Goal: Task Accomplishment & Management: Manage account settings

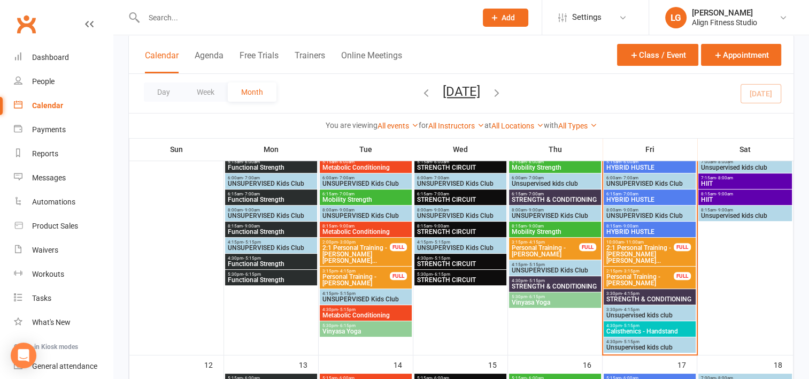
scroll to position [282, 0]
click at [641, 294] on span "3:30pm - 4:15pm" at bounding box center [650, 293] width 88 height 5
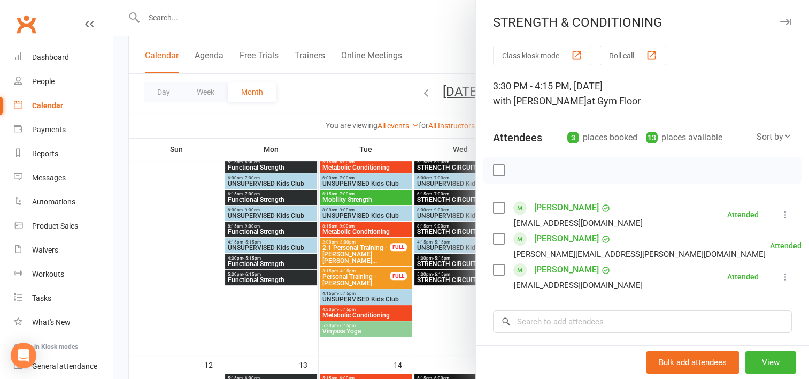
click at [420, 325] on div at bounding box center [461, 189] width 696 height 379
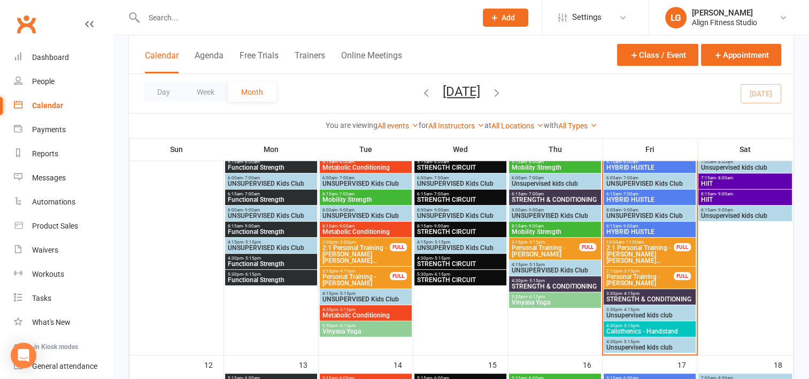
click at [611, 323] on span "4:30pm - 5:15pm" at bounding box center [650, 325] width 88 height 5
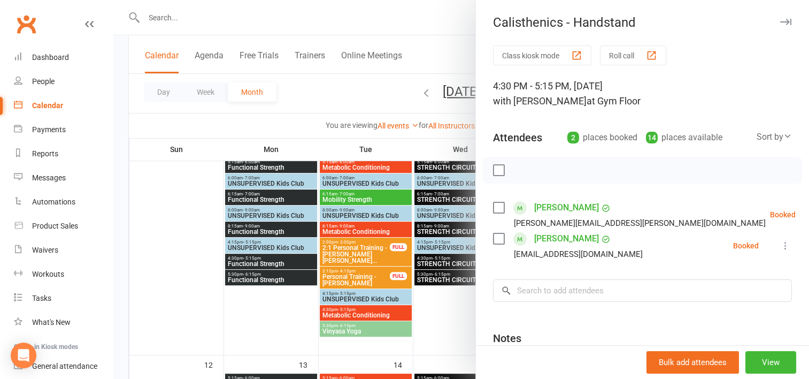
click at [809, 211] on icon at bounding box center [822, 214] width 11 height 11
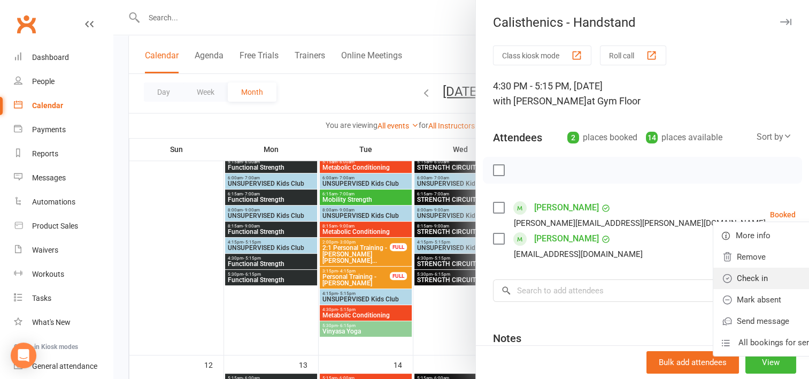
click at [714, 274] on link "Check in" at bounding box center [771, 277] width 115 height 21
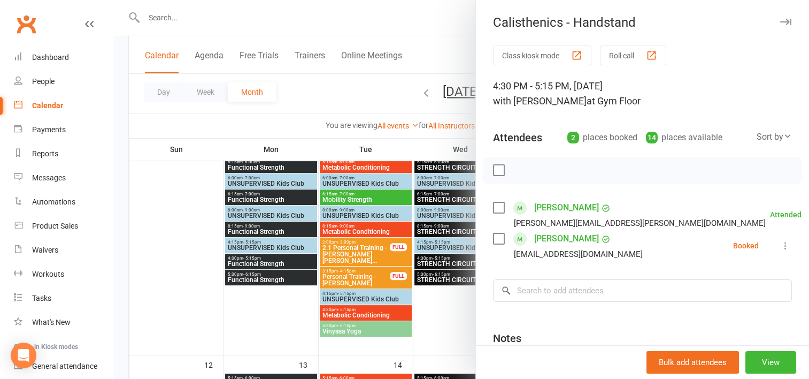
click at [780, 244] on icon at bounding box center [785, 245] width 11 height 11
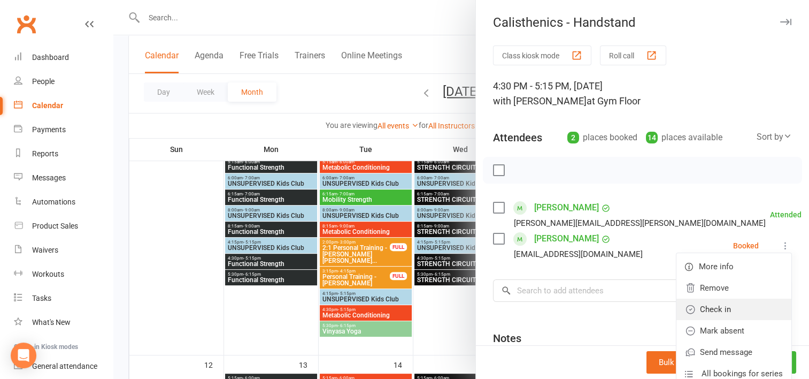
click at [704, 308] on link "Check in" at bounding box center [734, 308] width 115 height 21
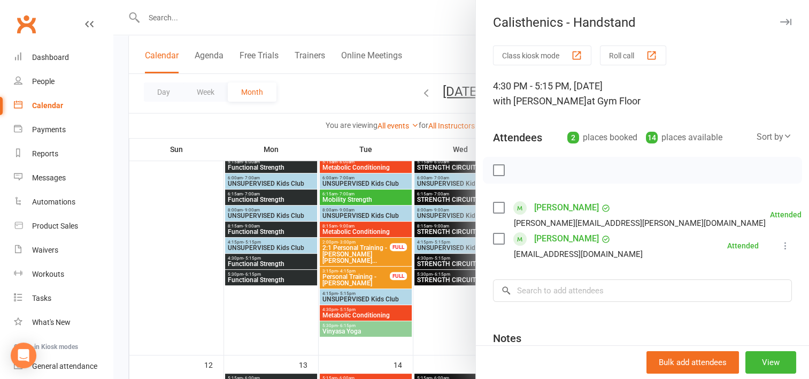
click at [448, 321] on div at bounding box center [461, 189] width 696 height 379
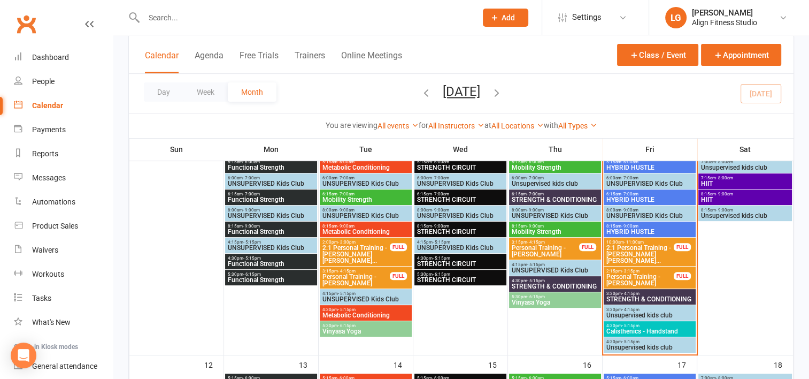
click at [644, 229] on span "HYBRID HUSTLE" at bounding box center [650, 231] width 88 height 6
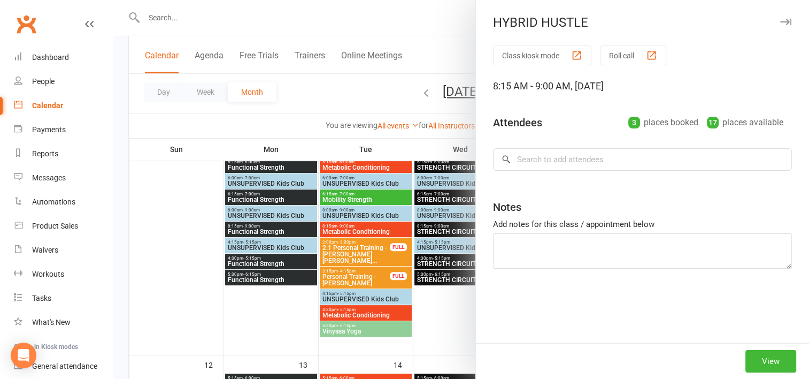
click at [644, 0] on div "HYBRID HUSTLE Class kiosk mode Roll call 8:15 AM - 9:00 AM, [DATE] Attendees 3 …" at bounding box center [461, 0] width 696 height 0
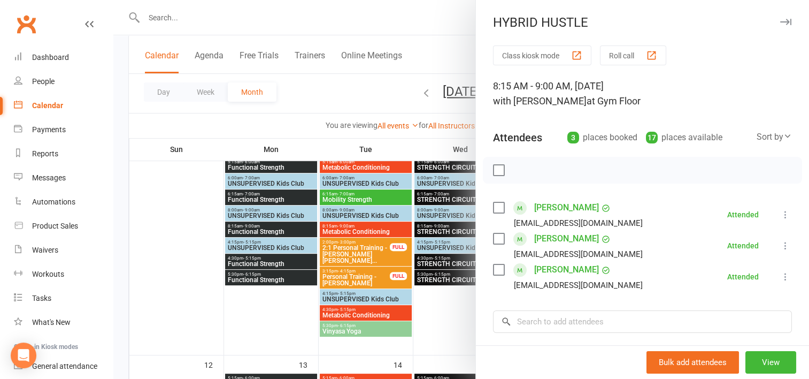
click at [449, 136] on div at bounding box center [461, 189] width 696 height 379
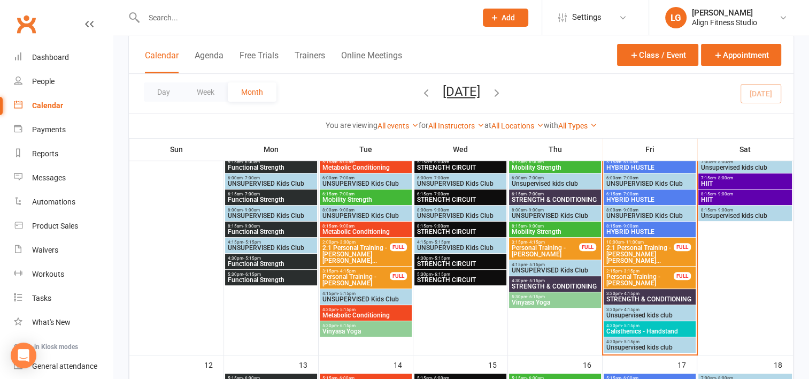
click at [636, 190] on div "6:15am - 7:00am HYBRID HUSTLE" at bounding box center [650, 197] width 92 height 16
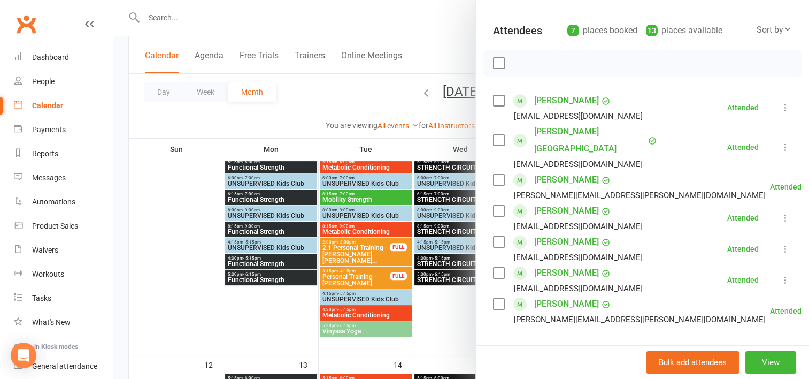
scroll to position [104, 0]
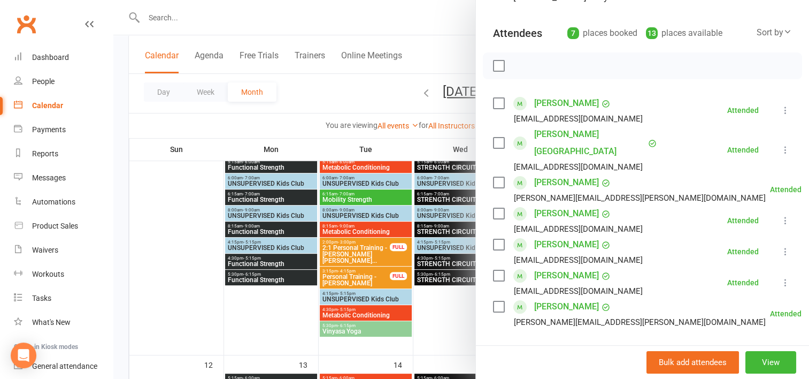
click at [454, 317] on div at bounding box center [461, 189] width 696 height 379
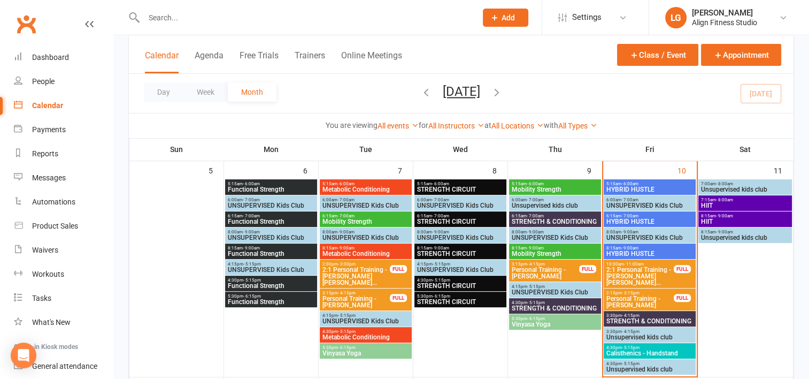
scroll to position [260, 0]
click at [640, 189] on span "HYBRID HUSTLE" at bounding box center [650, 189] width 88 height 6
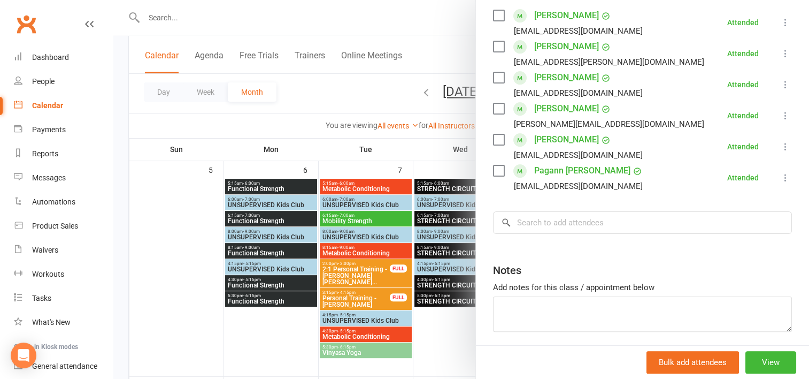
scroll to position [139, 0]
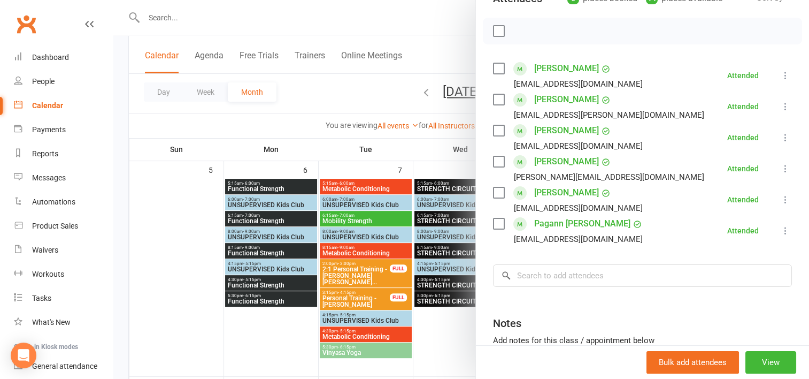
click at [552, 190] on link "[PERSON_NAME]" at bounding box center [566, 192] width 65 height 17
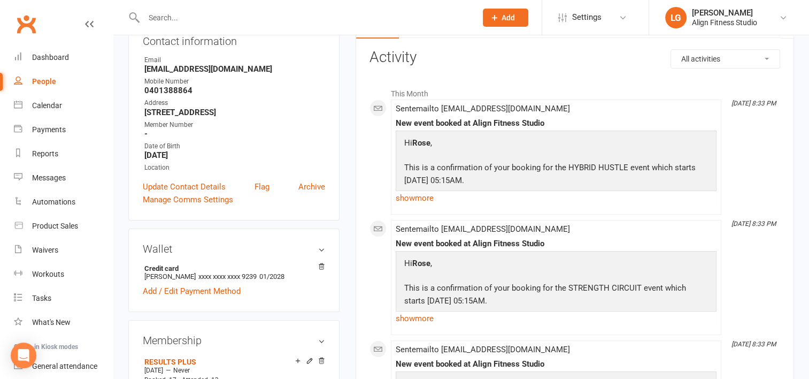
scroll to position [128, 0]
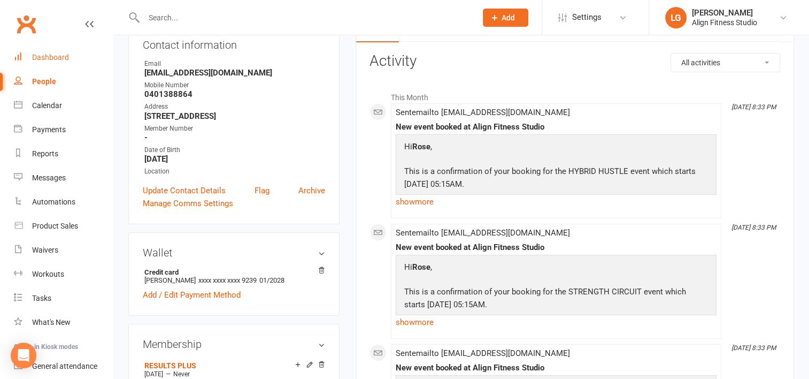
click at [56, 59] on div "Dashboard" at bounding box center [50, 57] width 37 height 9
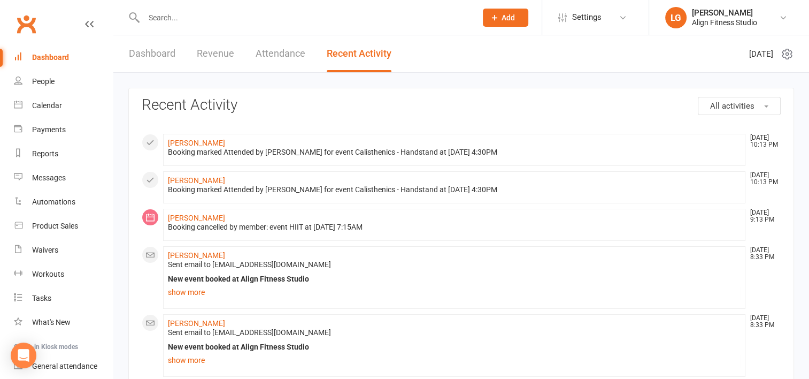
click at [161, 51] on link "Dashboard" at bounding box center [152, 53] width 47 height 37
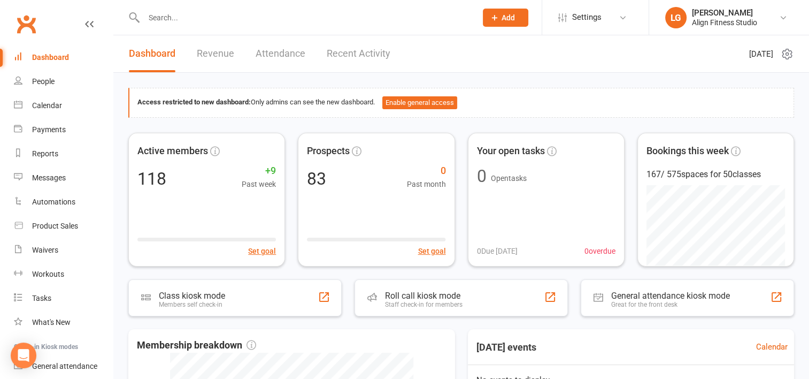
click at [217, 51] on link "Revenue" at bounding box center [215, 53] width 37 height 37
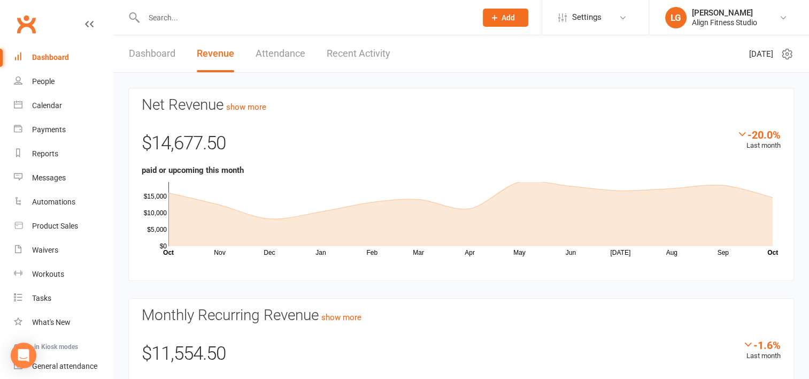
click at [270, 49] on link "Attendance" at bounding box center [281, 53] width 50 height 37
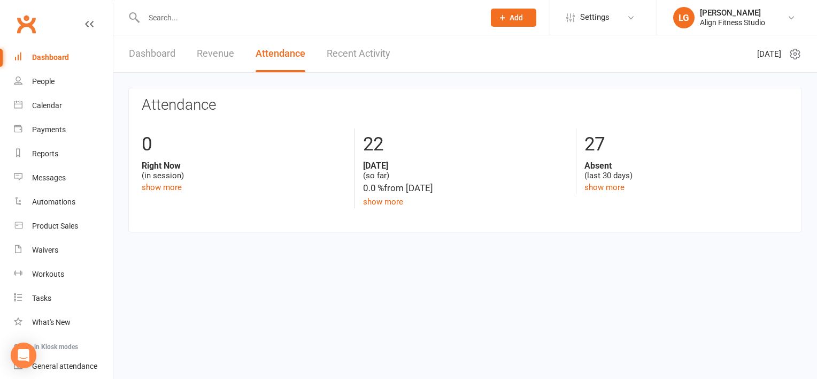
click at [218, 52] on link "Revenue" at bounding box center [215, 53] width 37 height 37
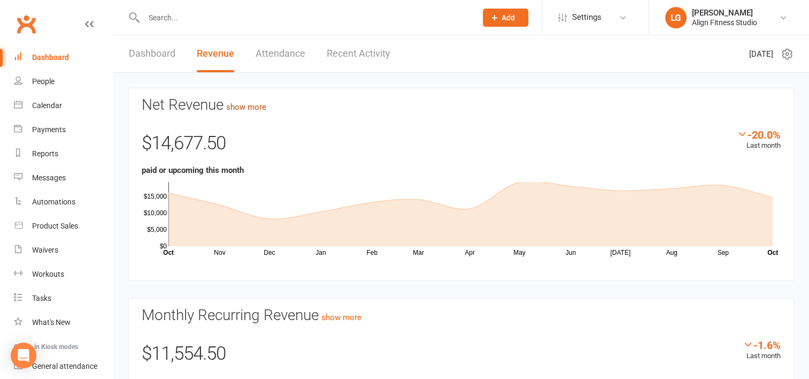
click at [259, 111] on link "show more" at bounding box center [246, 107] width 40 height 10
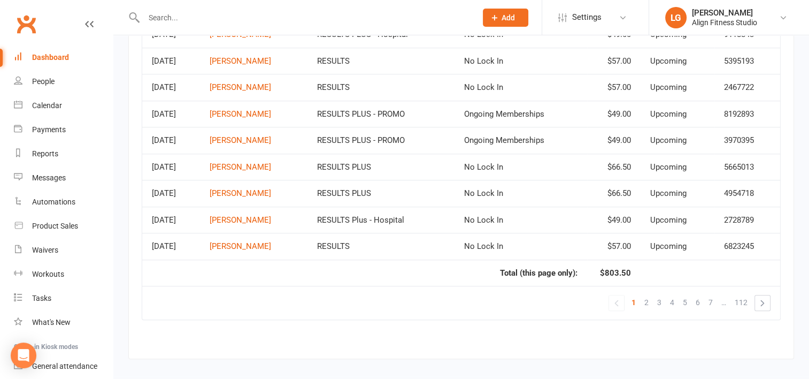
scroll to position [785, 0]
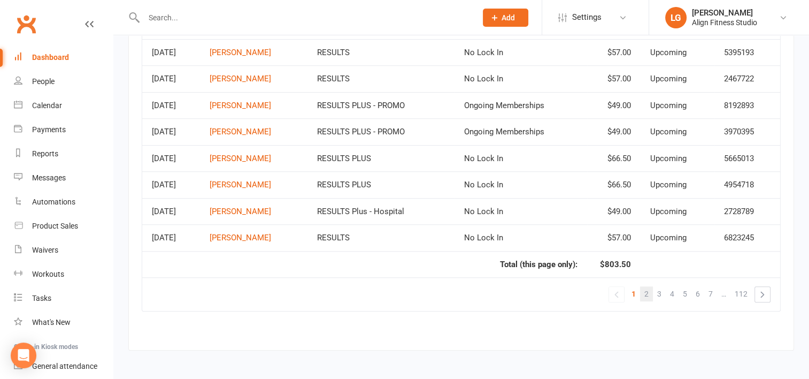
click at [645, 286] on span "2" at bounding box center [647, 293] width 4 height 15
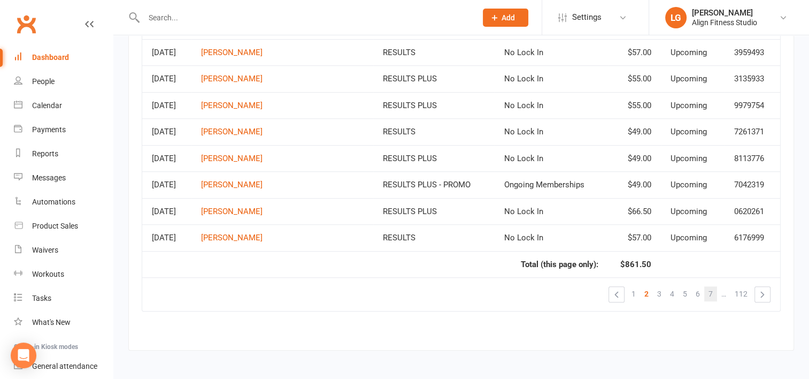
click at [707, 287] on link "7" at bounding box center [710, 293] width 13 height 15
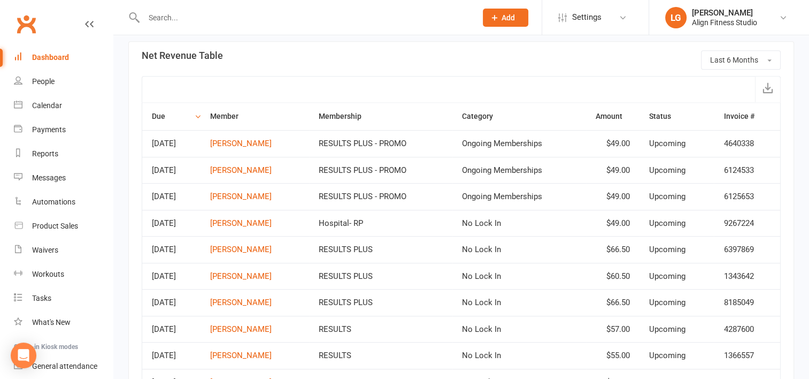
scroll to position [498, 0]
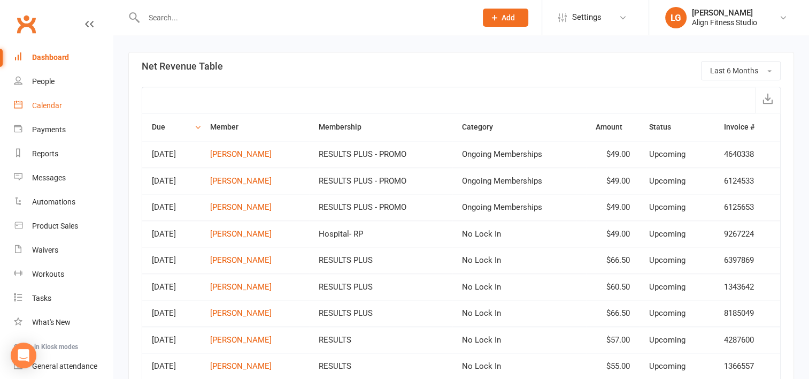
click at [51, 103] on div "Calendar" at bounding box center [47, 105] width 30 height 9
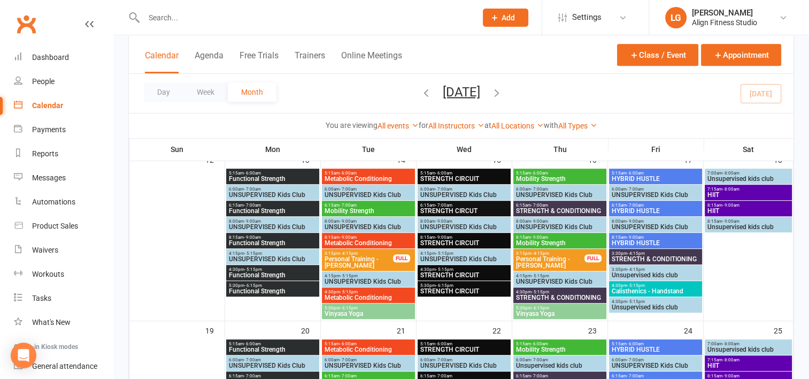
scroll to position [459, 0]
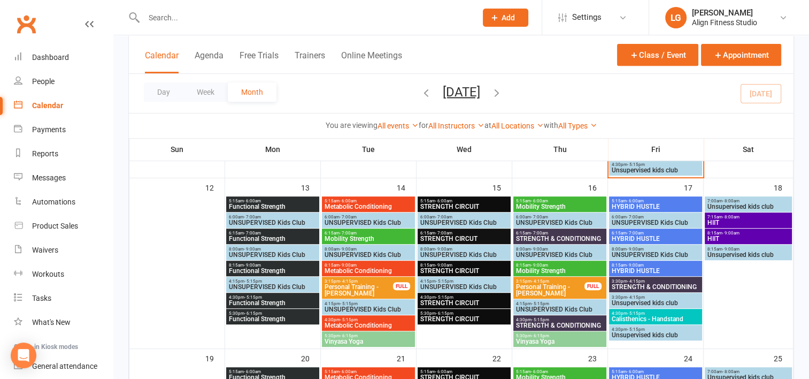
click at [259, 205] on span "Functional Strength" at bounding box center [272, 206] width 89 height 6
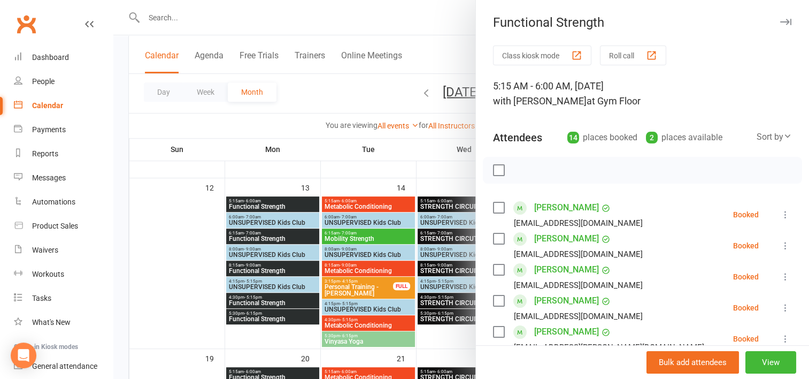
click at [279, 229] on div at bounding box center [461, 189] width 696 height 379
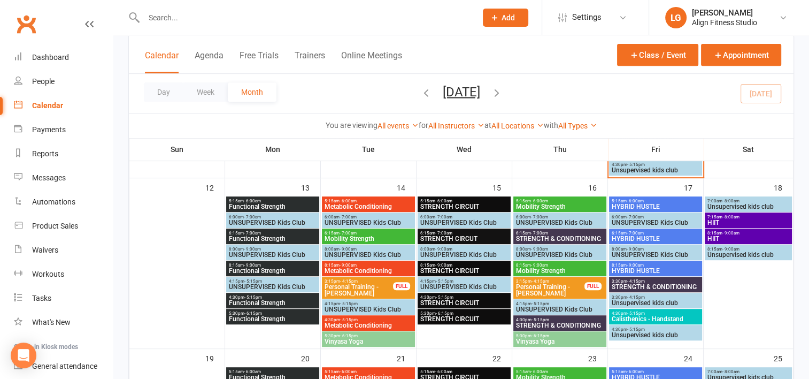
click at [279, 231] on span "6:15am - 7:00am" at bounding box center [272, 233] width 89 height 5
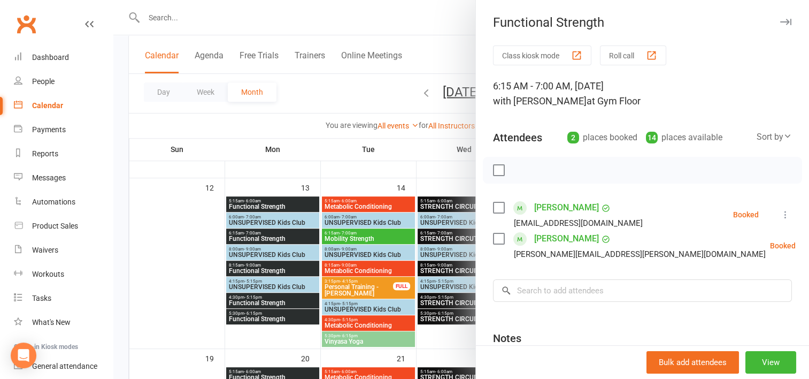
click at [276, 264] on div at bounding box center [461, 189] width 696 height 379
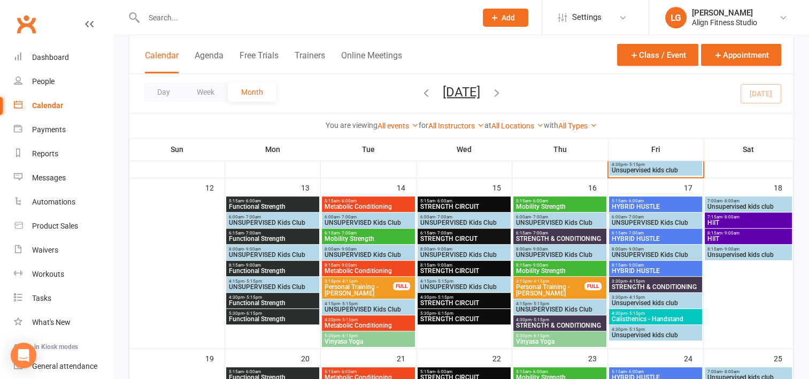
click at [276, 264] on span "8:15am - 9:00am" at bounding box center [272, 265] width 89 height 5
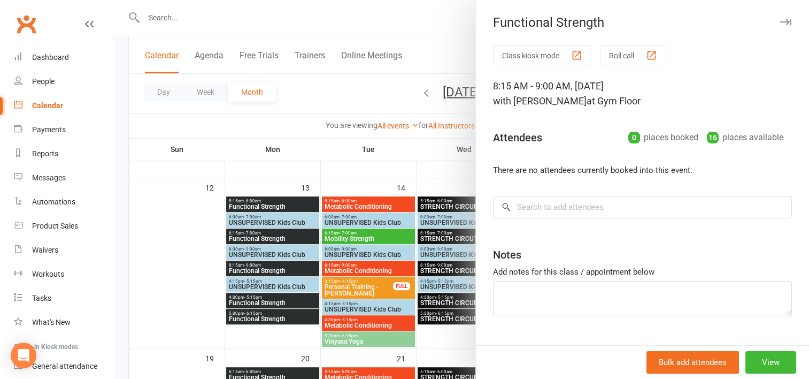
click at [271, 301] on div at bounding box center [461, 189] width 696 height 379
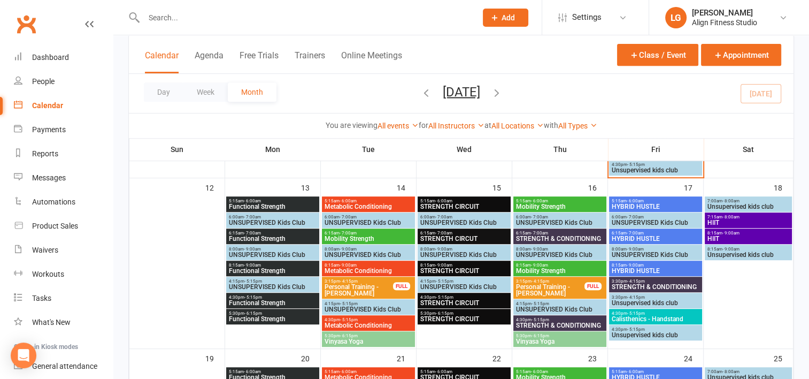
click at [271, 301] on span "Functional Strength" at bounding box center [272, 303] width 89 height 6
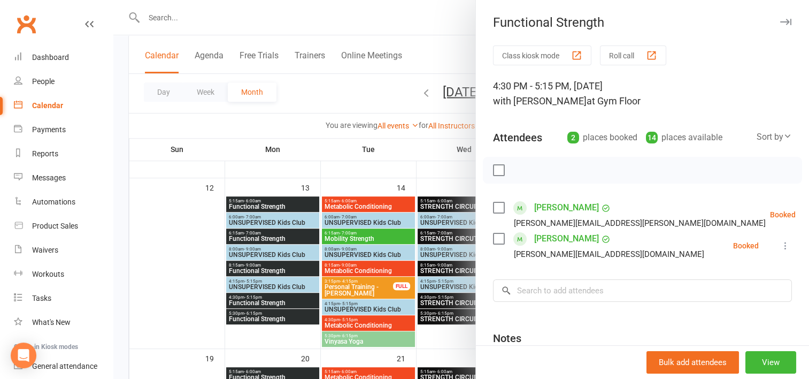
click at [269, 312] on div at bounding box center [461, 189] width 696 height 379
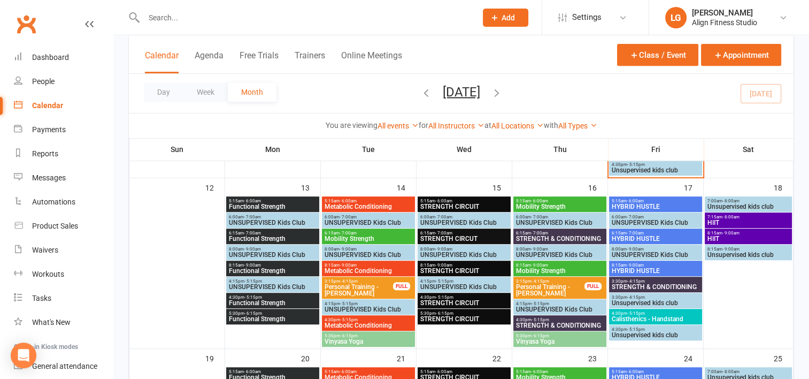
click at [269, 312] on span "5:30pm - 6:15pm" at bounding box center [272, 313] width 89 height 5
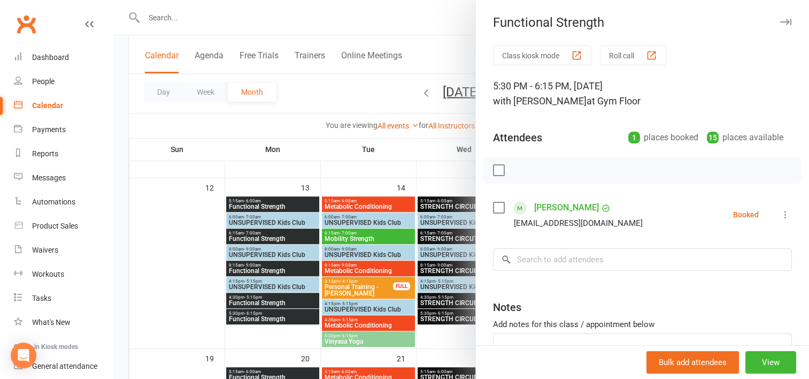
click at [360, 201] on div at bounding box center [461, 189] width 696 height 379
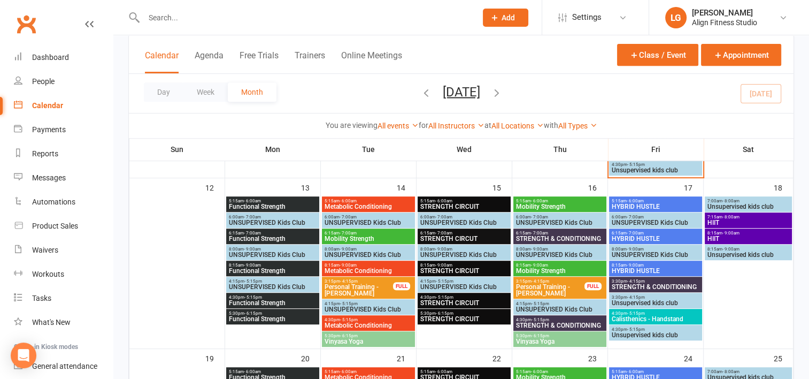
click at [360, 201] on span "5:15am - 6:00am" at bounding box center [368, 200] width 89 height 5
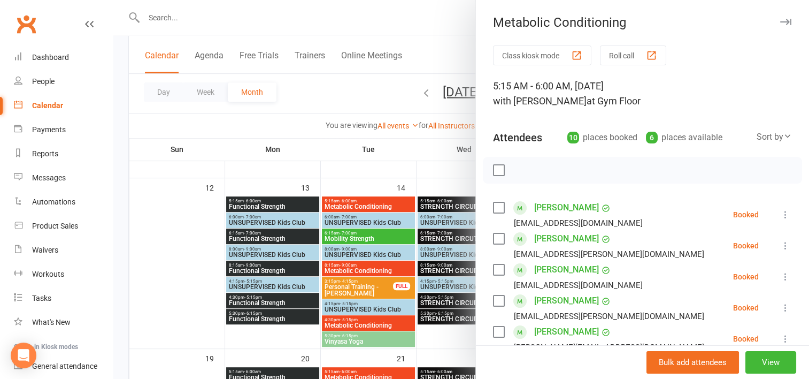
click at [430, 202] on div at bounding box center [461, 189] width 696 height 379
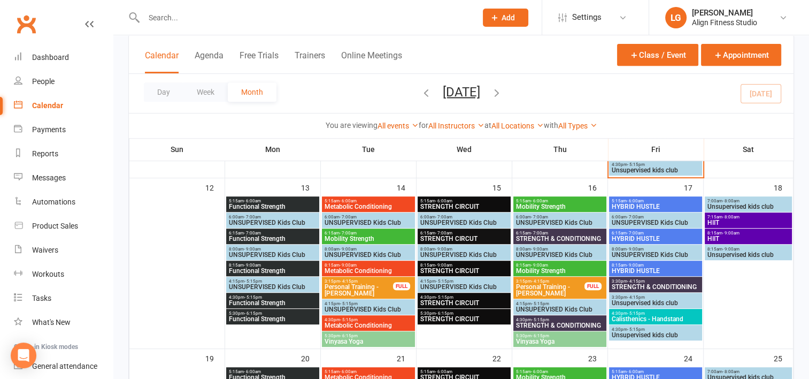
click at [430, 203] on span "STRENGTH CIRCUIT" at bounding box center [464, 206] width 89 height 6
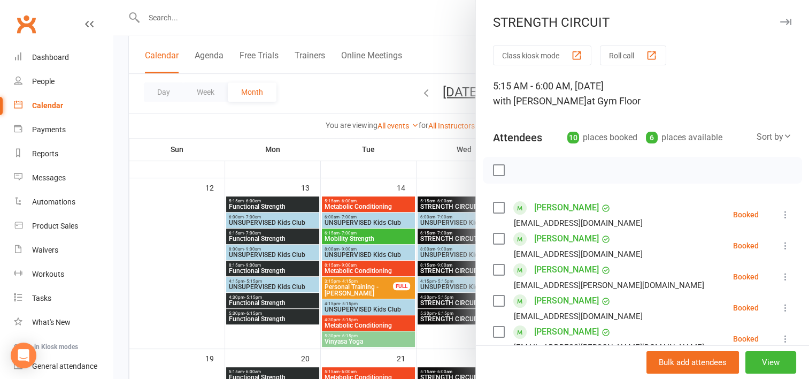
click at [430, 156] on div at bounding box center [461, 189] width 696 height 379
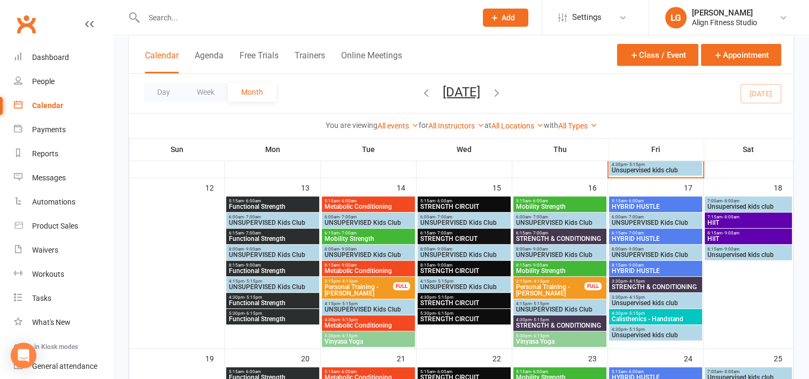
click at [532, 208] on span "Mobility Strength" at bounding box center [560, 206] width 89 height 6
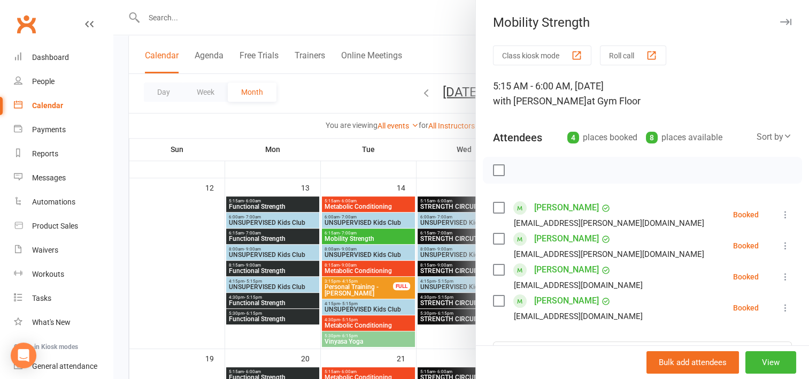
click at [407, 149] on div at bounding box center [461, 189] width 696 height 379
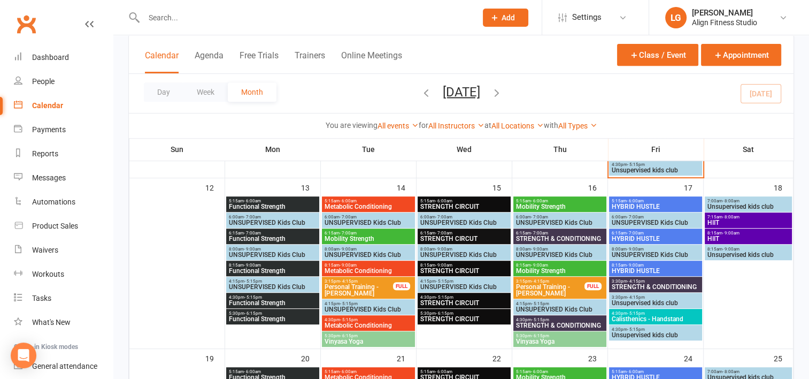
click at [547, 233] on span "- 7:00am" at bounding box center [539, 233] width 17 height 5
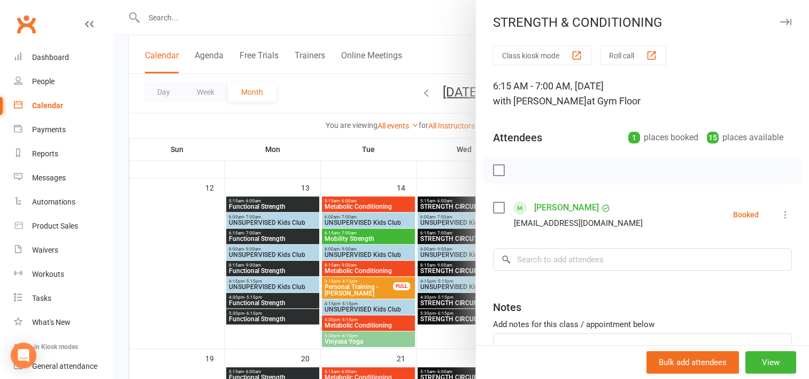
click at [403, 122] on div at bounding box center [461, 189] width 696 height 379
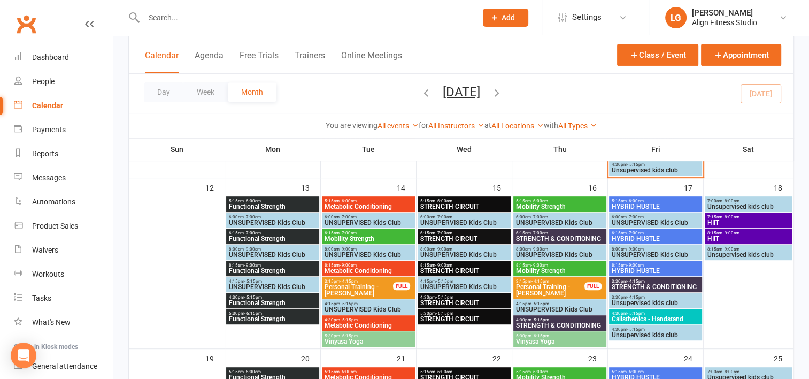
click at [543, 319] on span "- 5:15pm" at bounding box center [541, 319] width 18 height 5
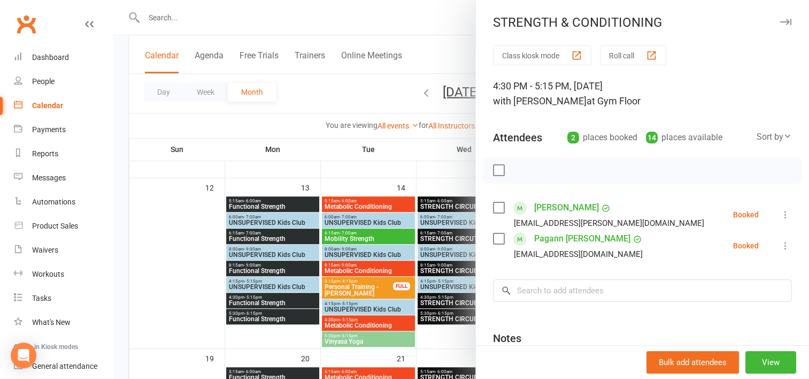
click at [402, 154] on div at bounding box center [461, 189] width 696 height 379
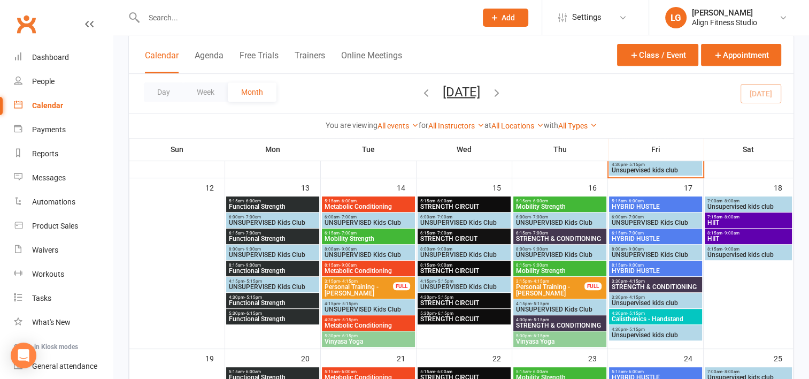
click at [619, 285] on span "STRENGTH & CONDITIONING" at bounding box center [655, 286] width 89 height 6
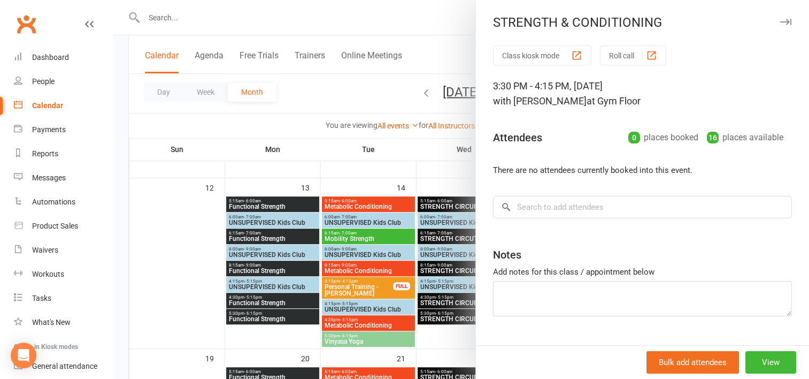
click at [403, 154] on div at bounding box center [461, 189] width 696 height 379
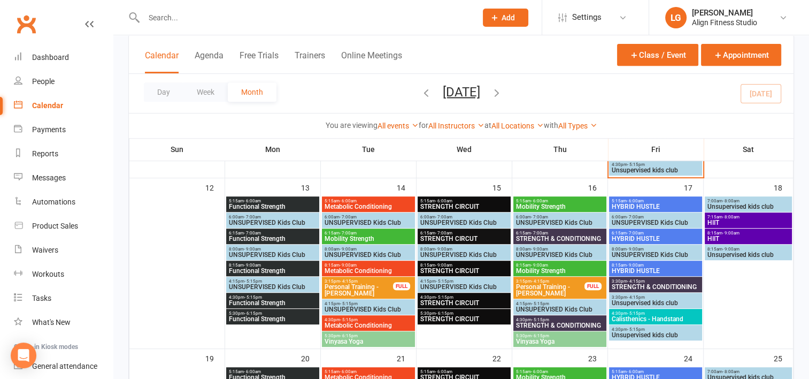
click at [633, 198] on span "- 6:00am" at bounding box center [635, 200] width 17 height 5
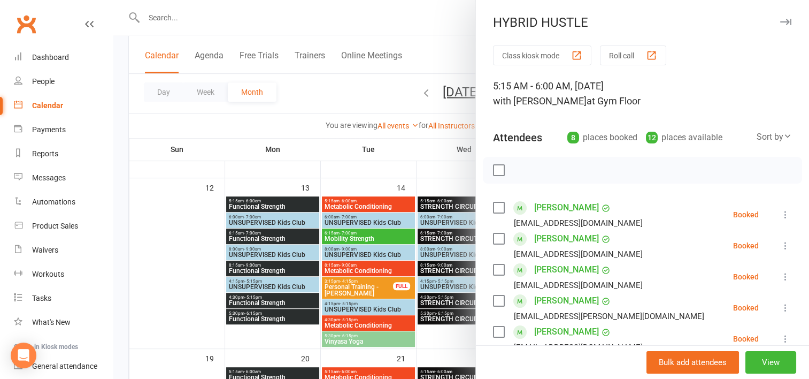
click at [420, 155] on div at bounding box center [461, 189] width 696 height 379
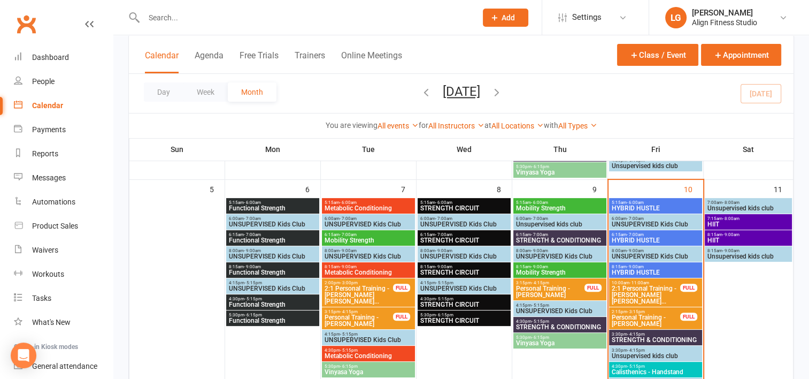
scroll to position [241, 0]
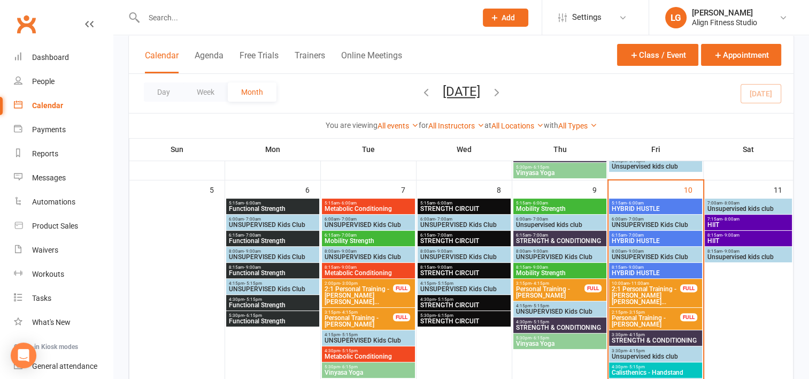
click at [749, 223] on span "HIIT" at bounding box center [748, 224] width 83 height 6
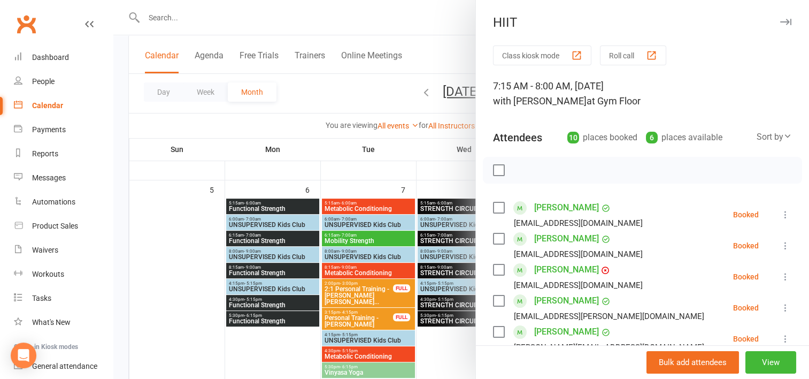
click at [419, 153] on div at bounding box center [461, 189] width 696 height 379
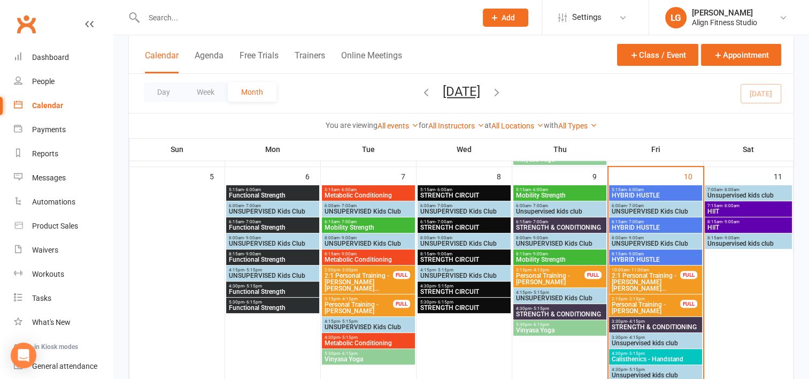
scroll to position [254, 0]
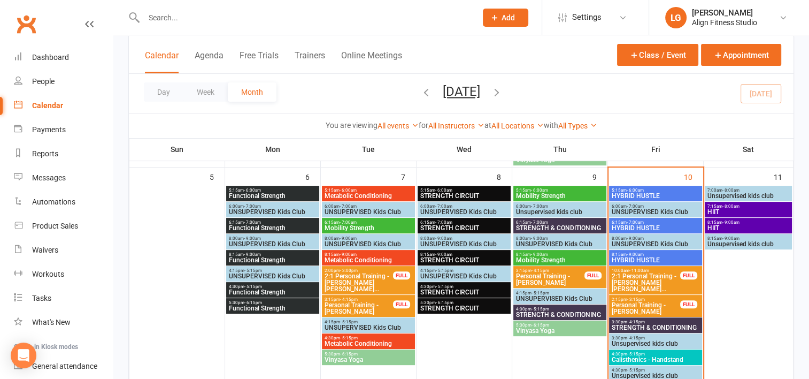
click at [747, 204] on span "7:15am - 8:00am" at bounding box center [748, 206] width 83 height 5
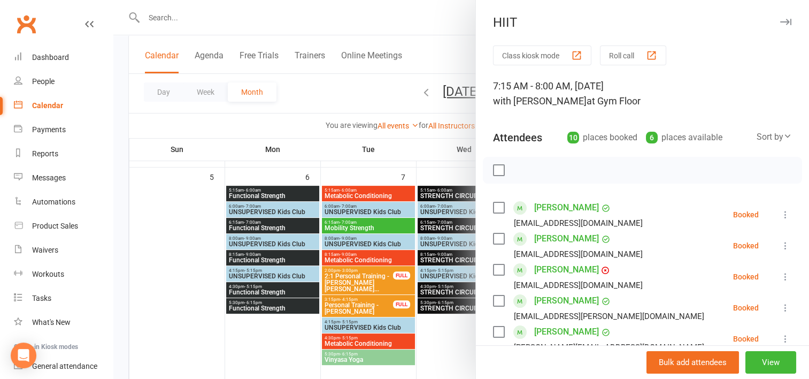
click at [554, 270] on link "[PERSON_NAME]" at bounding box center [566, 269] width 65 height 17
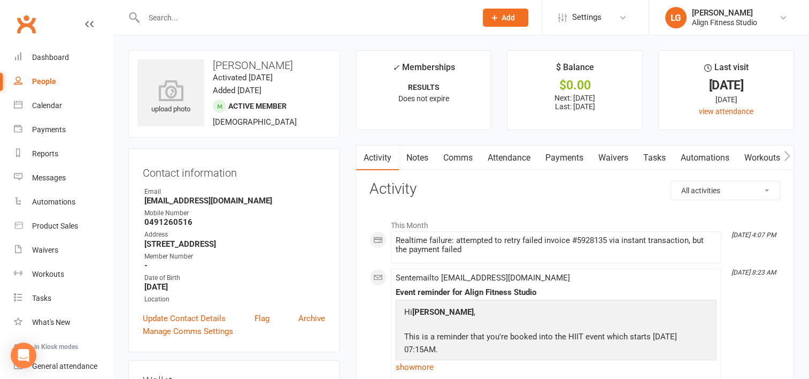
click at [562, 159] on link "Payments" at bounding box center [564, 157] width 53 height 25
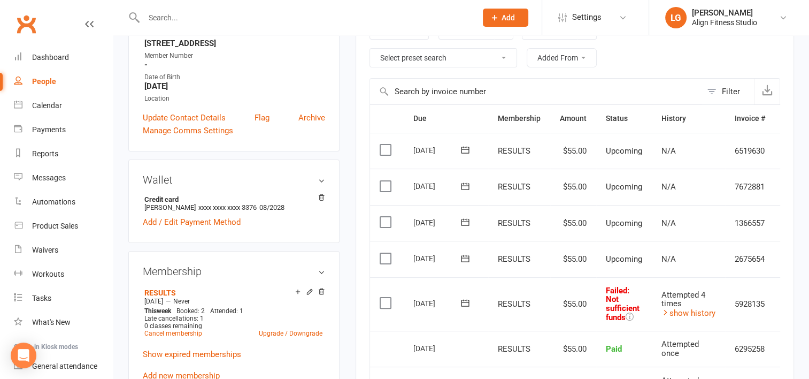
scroll to position [0, 28]
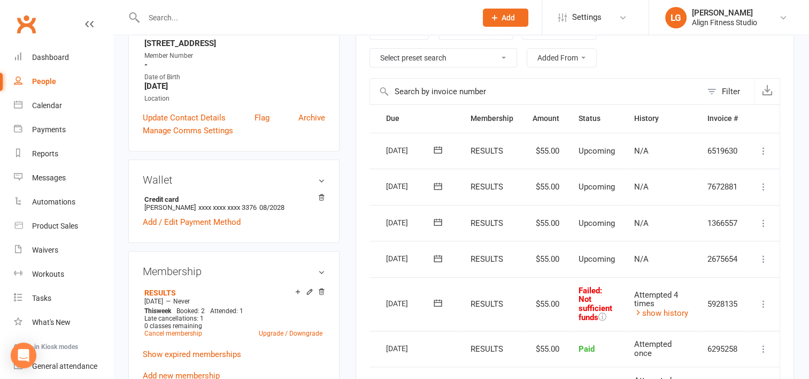
click at [763, 301] on icon at bounding box center [763, 303] width 11 height 11
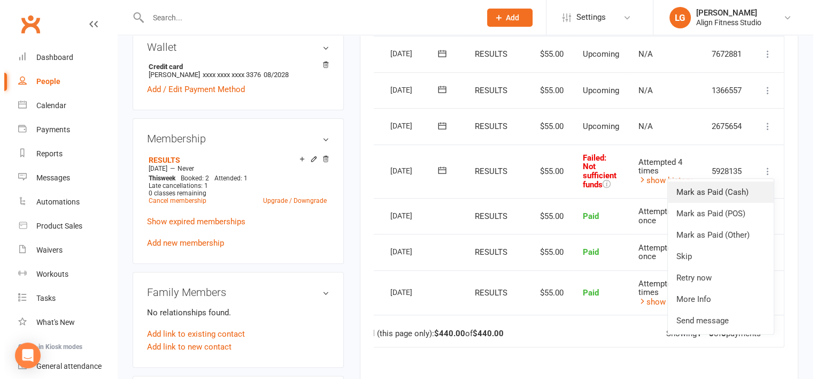
scroll to position [347, 0]
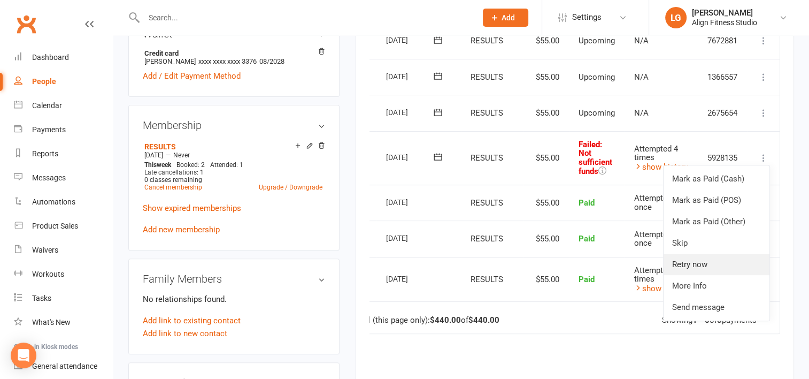
click at [689, 265] on link "Retry now" at bounding box center [717, 264] width 106 height 21
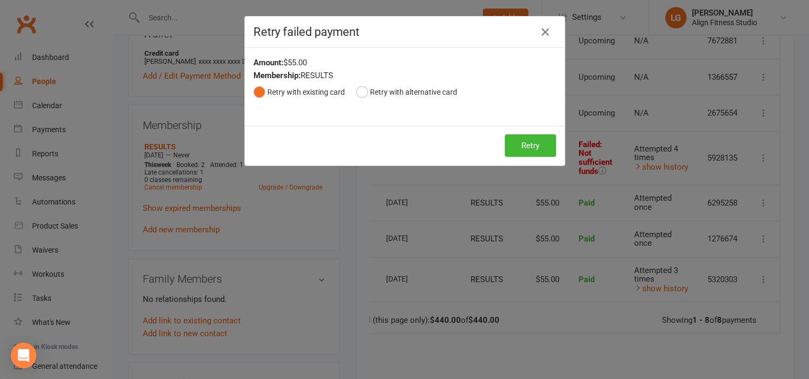
scroll to position [0, 23]
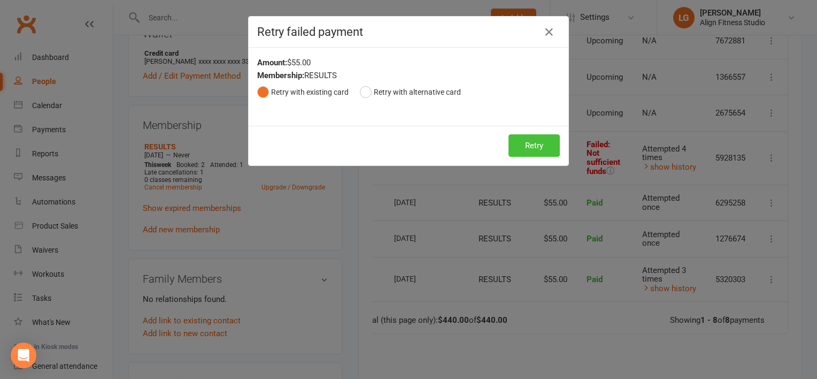
click at [524, 138] on button "Retry" at bounding box center [534, 145] width 51 height 22
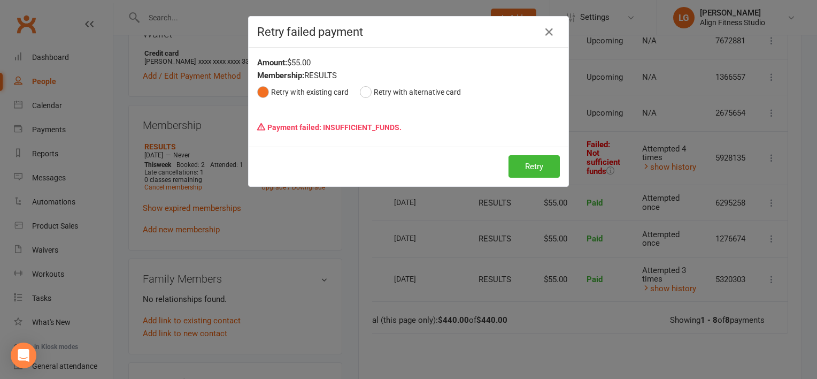
click at [547, 13] on div "Retry failed payment Amount: $55.00 Membership: RESULTS Retry with existing car…" at bounding box center [408, 189] width 817 height 379
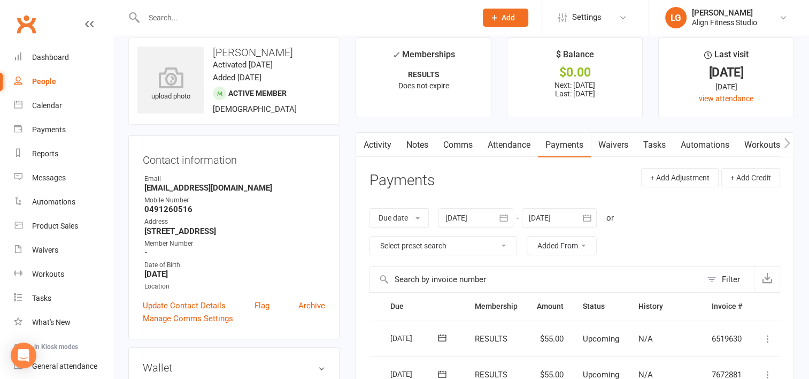
scroll to position [0, 0]
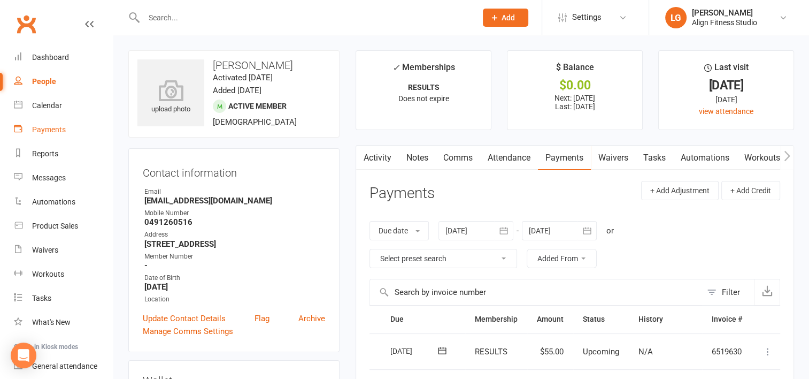
click at [49, 118] on link "Payments" at bounding box center [63, 130] width 99 height 24
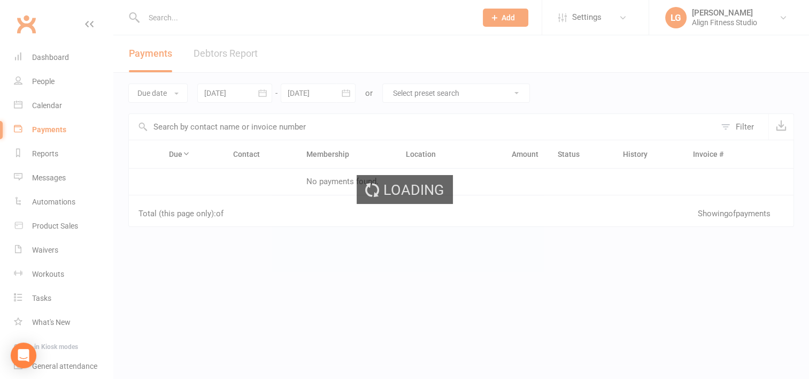
click at [47, 106] on ui-view "Prospect Member Non-attending contact Class / event Appointment Task Membership…" at bounding box center [404, 184] width 809 height 362
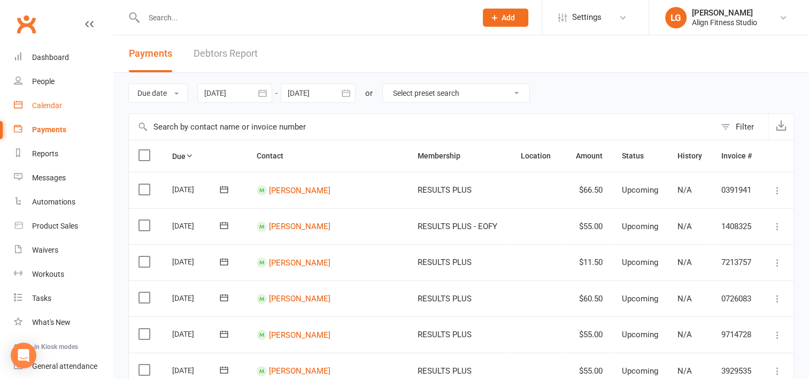
click at [47, 106] on div "Calendar" at bounding box center [47, 105] width 30 height 9
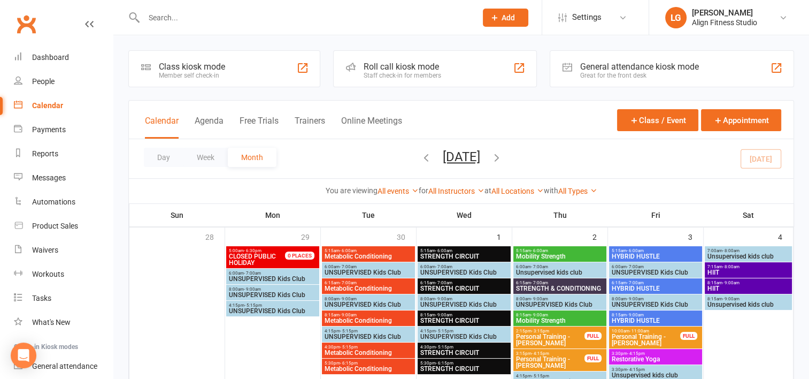
click at [344, 208] on th "Tue" at bounding box center [369, 215] width 96 height 22
